Goal: Communication & Community: Answer question/provide support

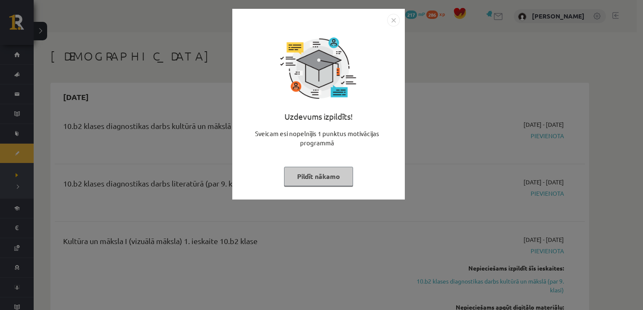
click at [397, 19] on img "Close" at bounding box center [393, 20] width 13 height 13
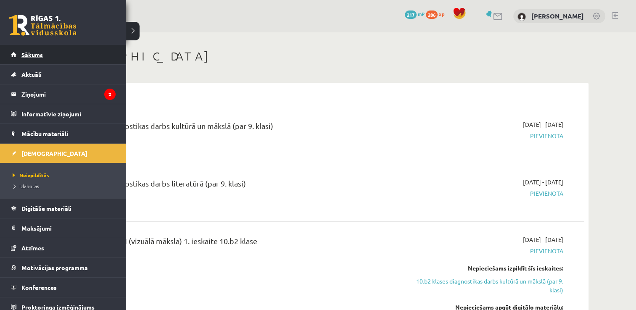
click at [17, 50] on link "Sākums" at bounding box center [63, 54] width 105 height 19
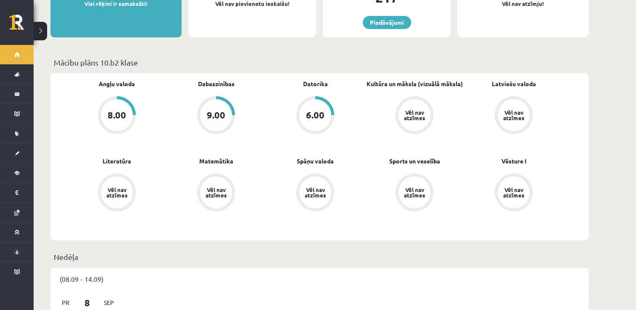
scroll to position [215, 0]
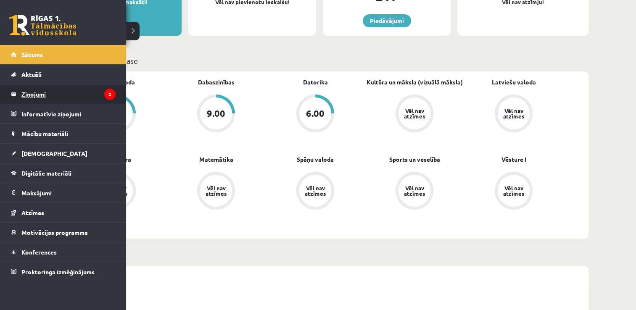
click at [42, 93] on legend "Ziņojumi 2" at bounding box center [68, 94] width 94 height 19
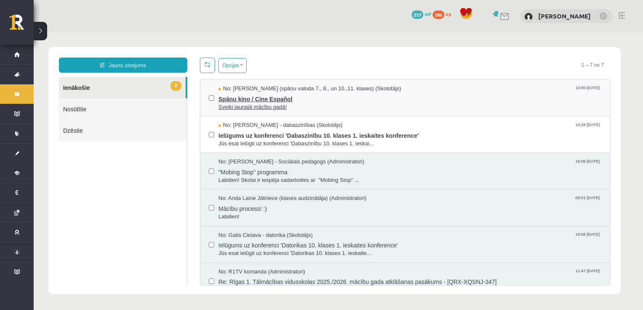
click at [462, 101] on span "Spāņu kino / Cine Español" at bounding box center [409, 98] width 383 height 11
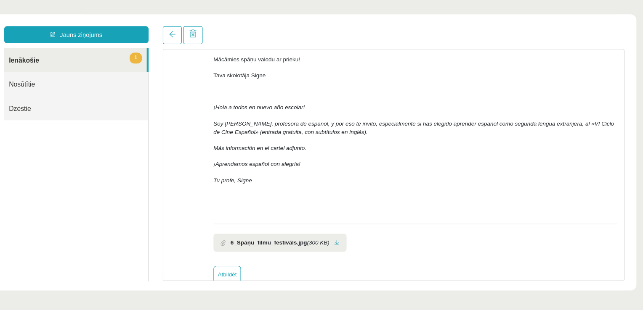
scroll to position [122, 0]
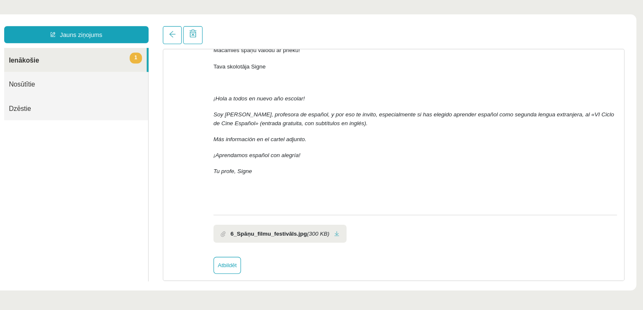
click at [106, 51] on link "1 Ienākošie" at bounding box center [64, 52] width 127 height 21
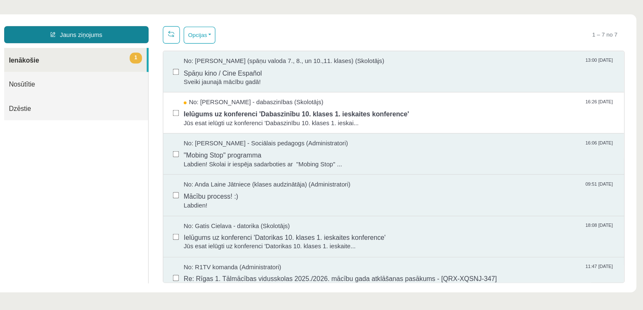
scroll to position [0, 0]
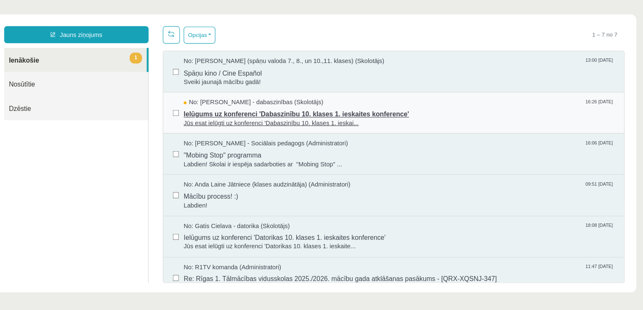
click at [202, 96] on span "Ielūgums uz konferenci 'Dabaszinību 10. klases 1. ieskaites konference'" at bounding box center [352, 100] width 383 height 11
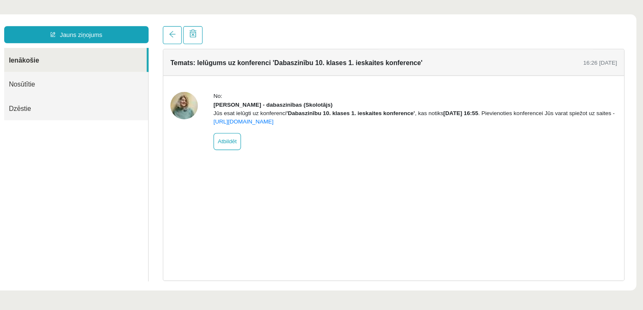
click at [167, 95] on img at bounding box center [161, 94] width 24 height 24
